Goal: Task Accomplishment & Management: Use online tool/utility

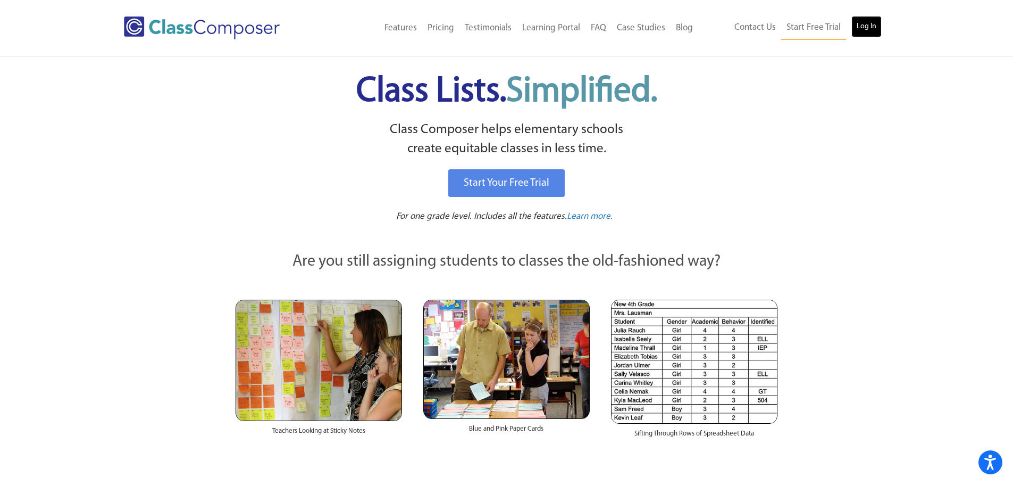
click at [874, 29] on link "Log In" at bounding box center [867, 26] width 30 height 21
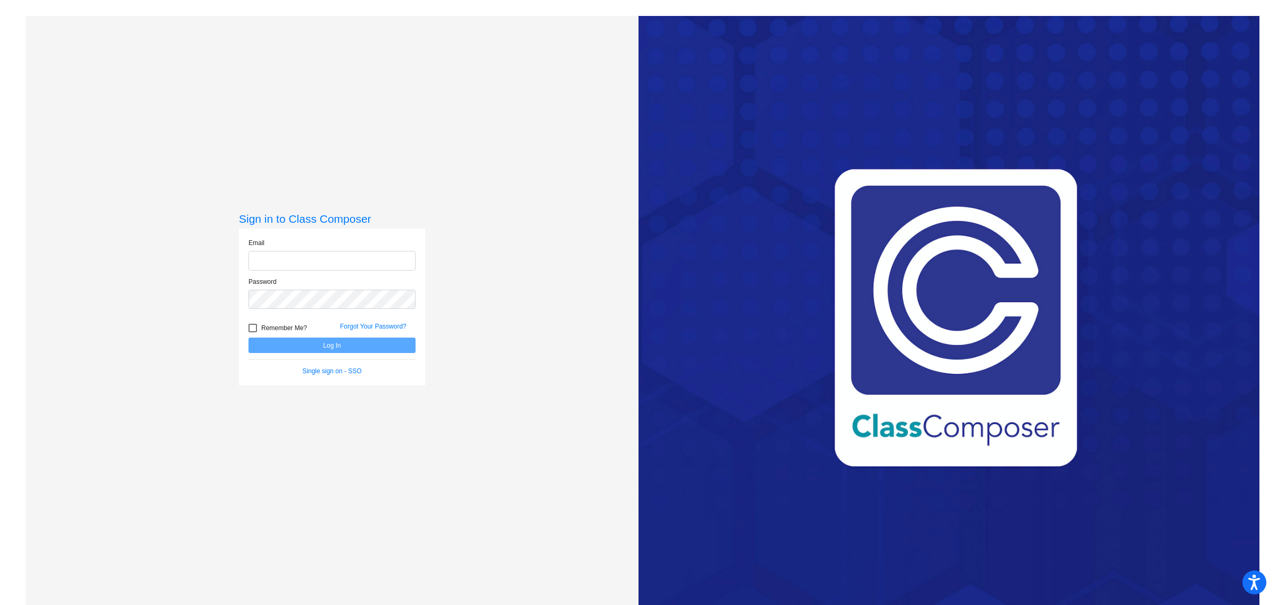
type input "[EMAIL_ADDRESS][DOMAIN_NAME]"
click at [320, 347] on button "Log In" at bounding box center [331, 345] width 167 height 15
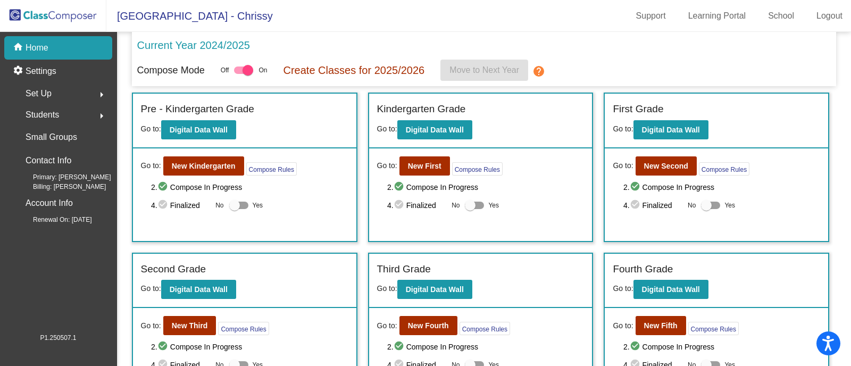
click at [476, 18] on mat-toolbar "[GEOGRAPHIC_DATA] - Chrissy Support Learning Portal School Logout" at bounding box center [425, 16] width 851 height 32
click at [653, 162] on b "New Second" at bounding box center [666, 166] width 44 height 9
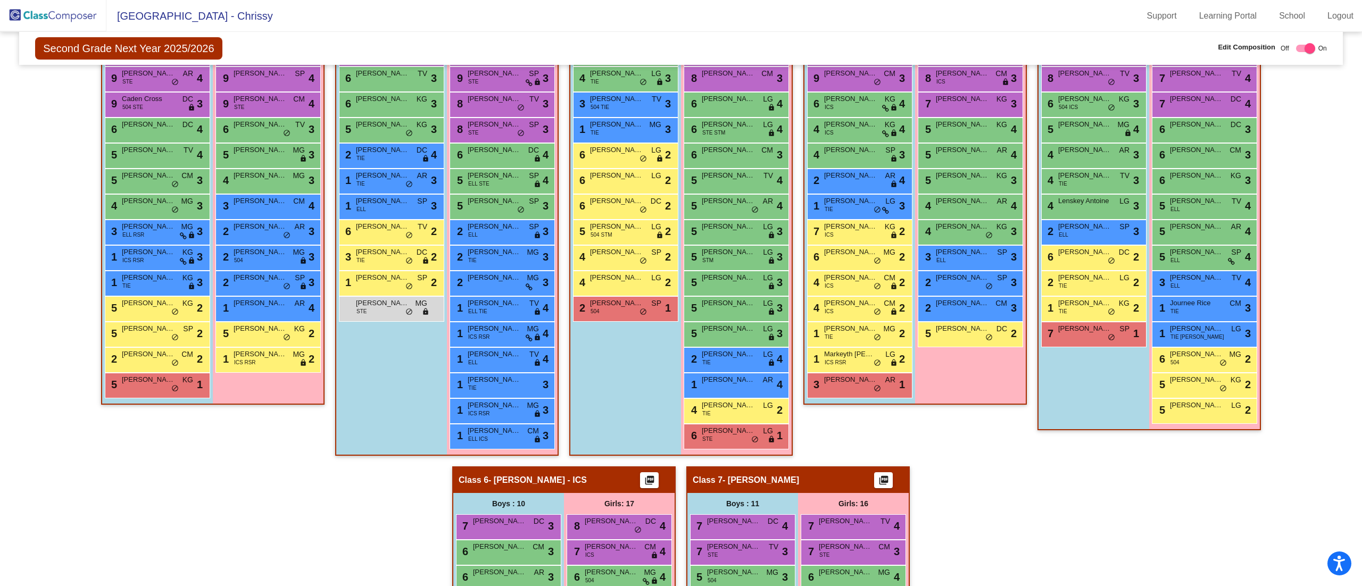
scroll to position [305, 0]
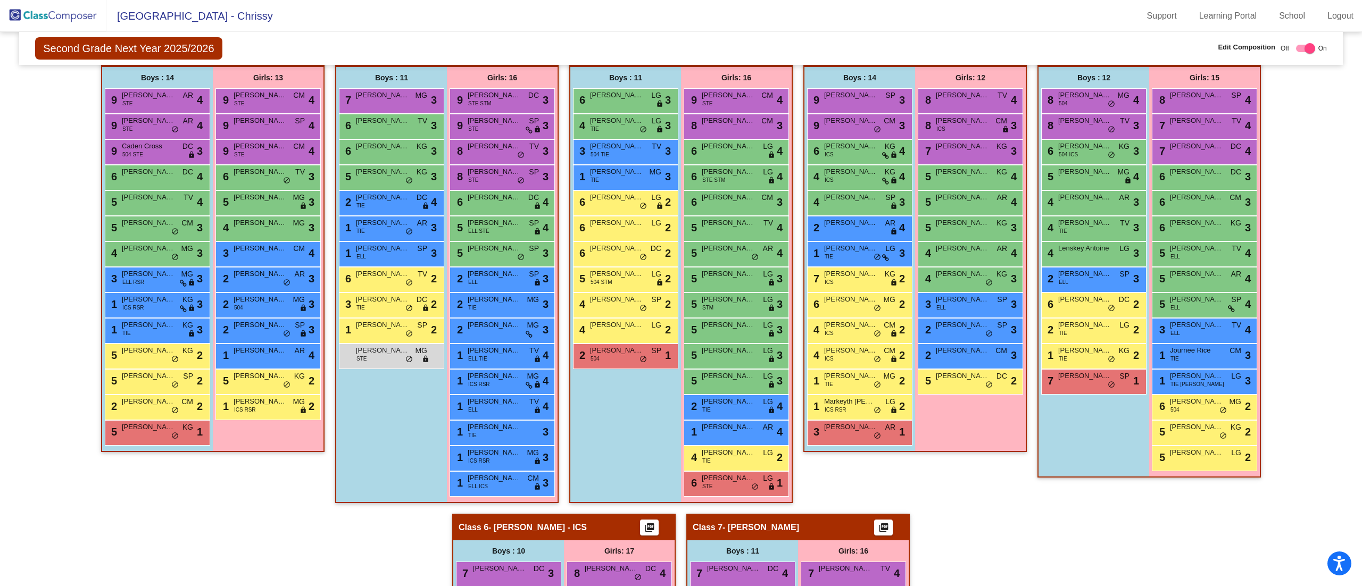
click at [643, 30] on mat-toolbar "[GEOGRAPHIC_DATA] - Chrissy Support Learning Portal School Logout" at bounding box center [681, 16] width 1362 height 32
click at [996, 26] on mat-toolbar "[GEOGRAPHIC_DATA] - Chrissy Support Learning Portal School Logout" at bounding box center [681, 16] width 1362 height 32
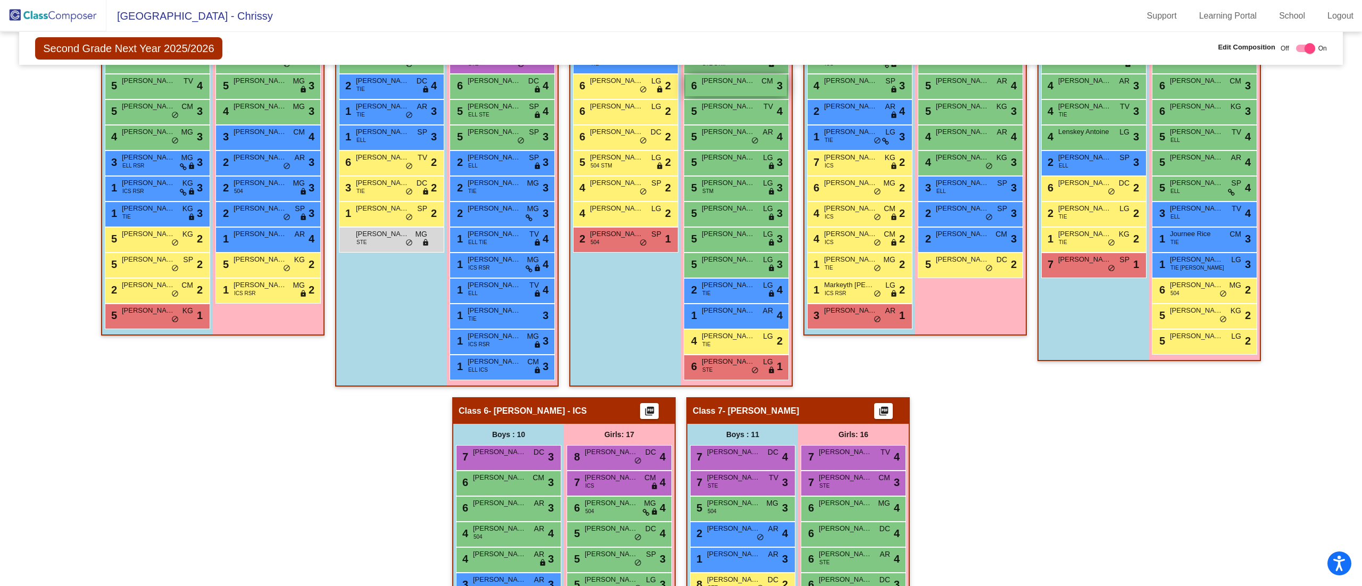
scroll to position [518, 0]
